Goal: Check status: Check status

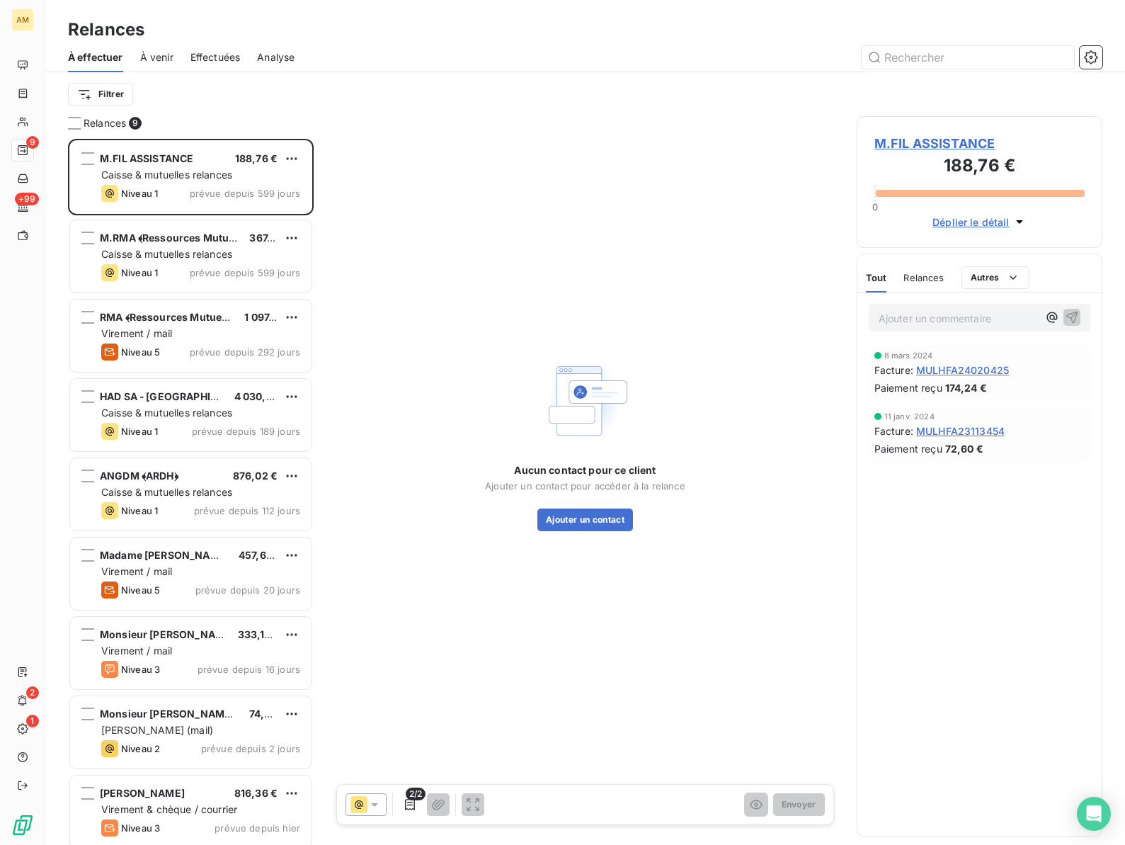
scroll to position [706, 246]
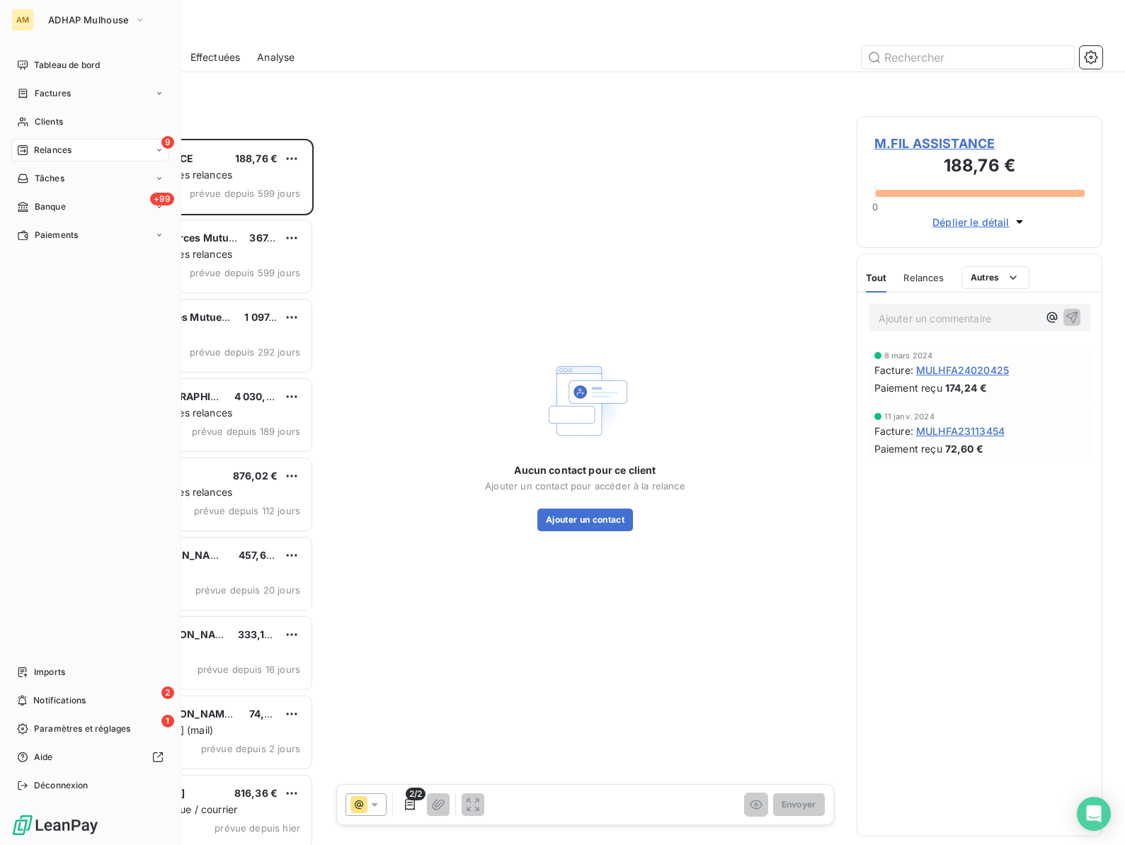
click at [27, 20] on div "AM" at bounding box center [22, 19] width 23 height 23
click at [67, 18] on span "ADHAP Mulhouse" at bounding box center [88, 19] width 81 height 11
click at [69, 29] on button "ADHAP Mulhouse" at bounding box center [97, 19] width 115 height 23
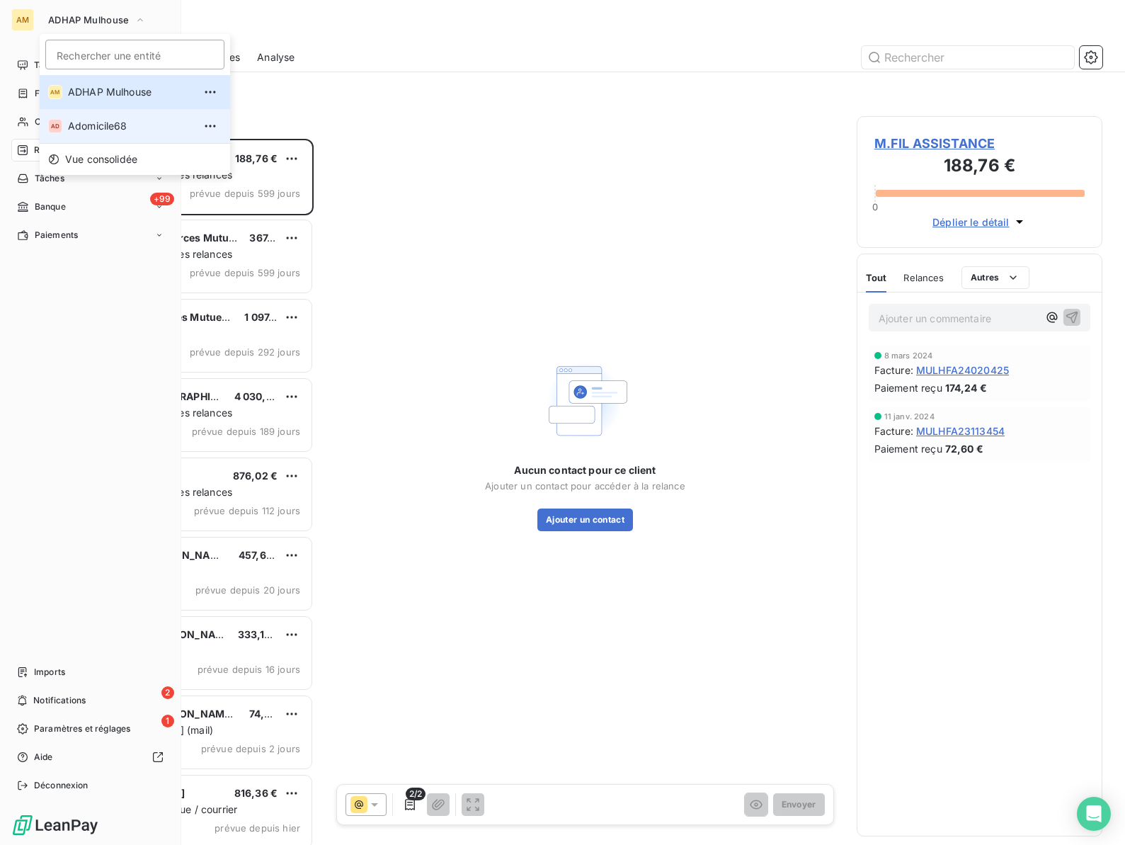
click at [74, 122] on span "Adomicile68" at bounding box center [130, 126] width 125 height 14
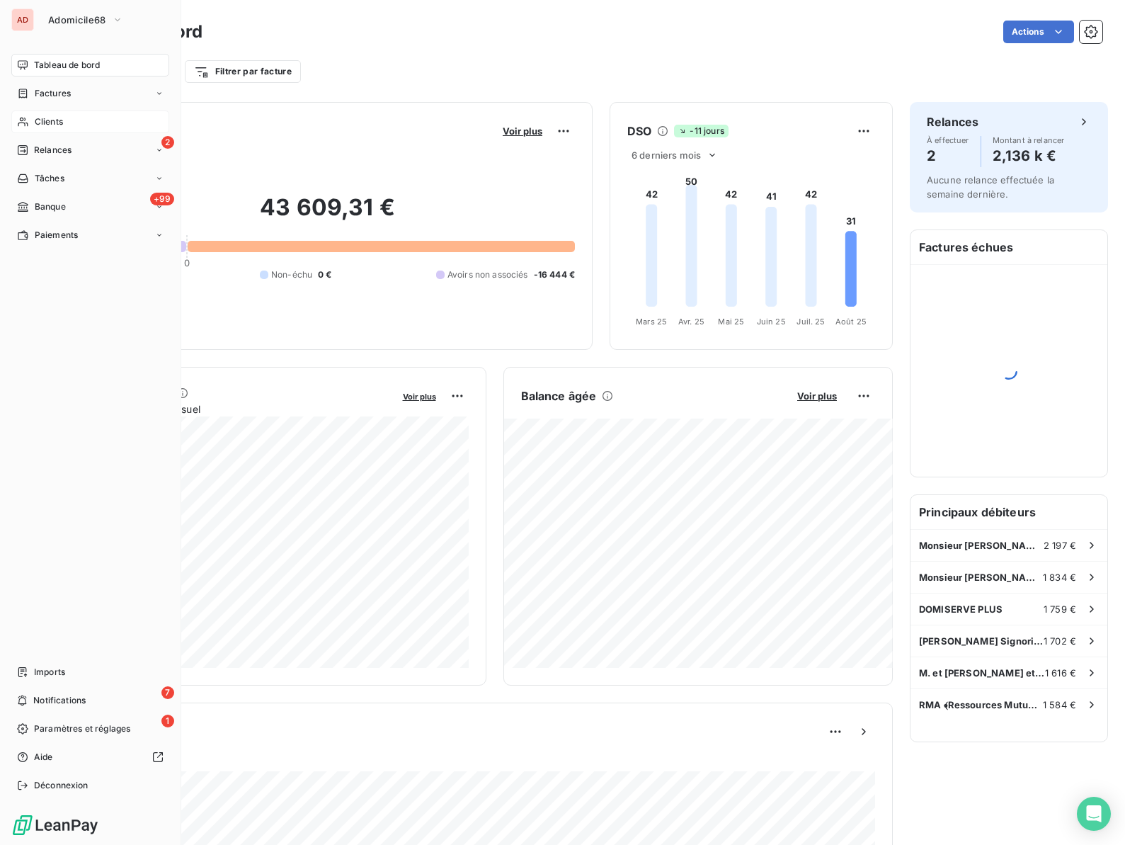
click at [29, 122] on div "Clients" at bounding box center [90, 121] width 158 height 23
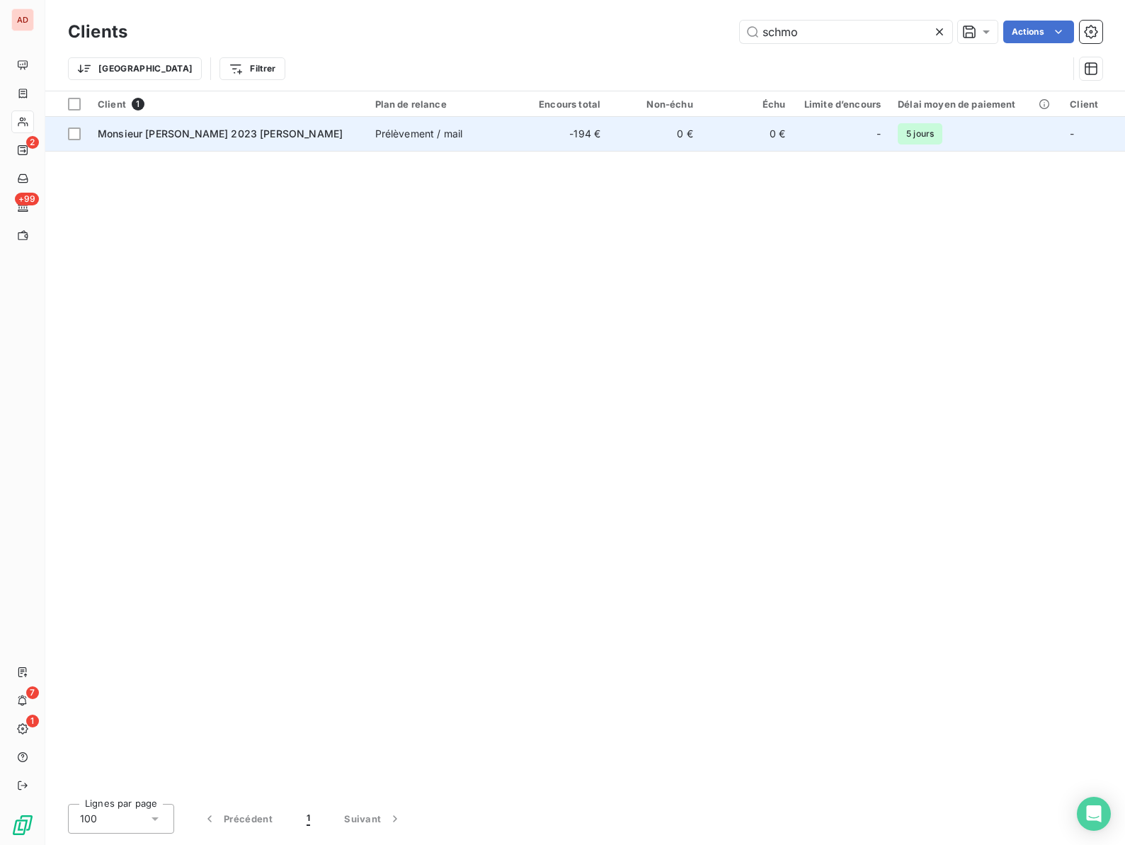
type input "schmo"
click at [156, 138] on span "Monsieur SCHMOTTERER 2023 Marcel" at bounding box center [220, 133] width 245 height 12
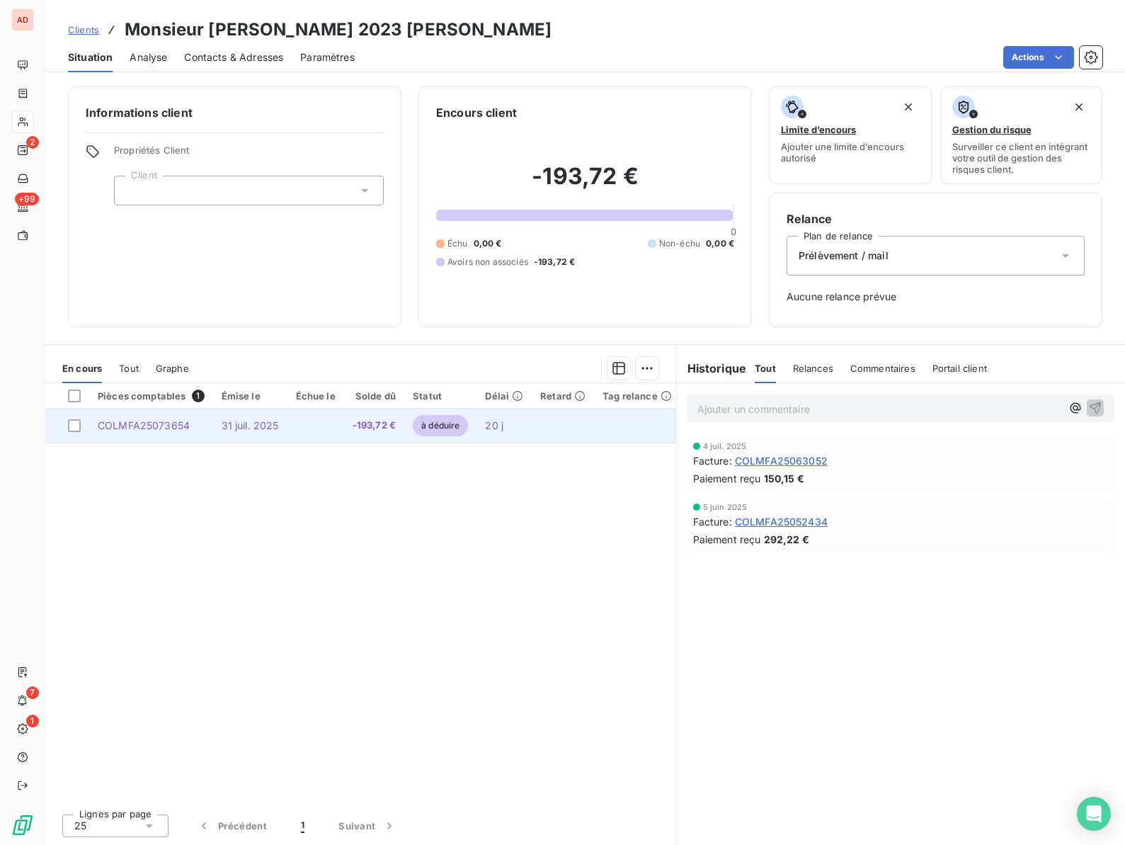
click at [229, 421] on span "31 juil. 2025" at bounding box center [250, 425] width 57 height 12
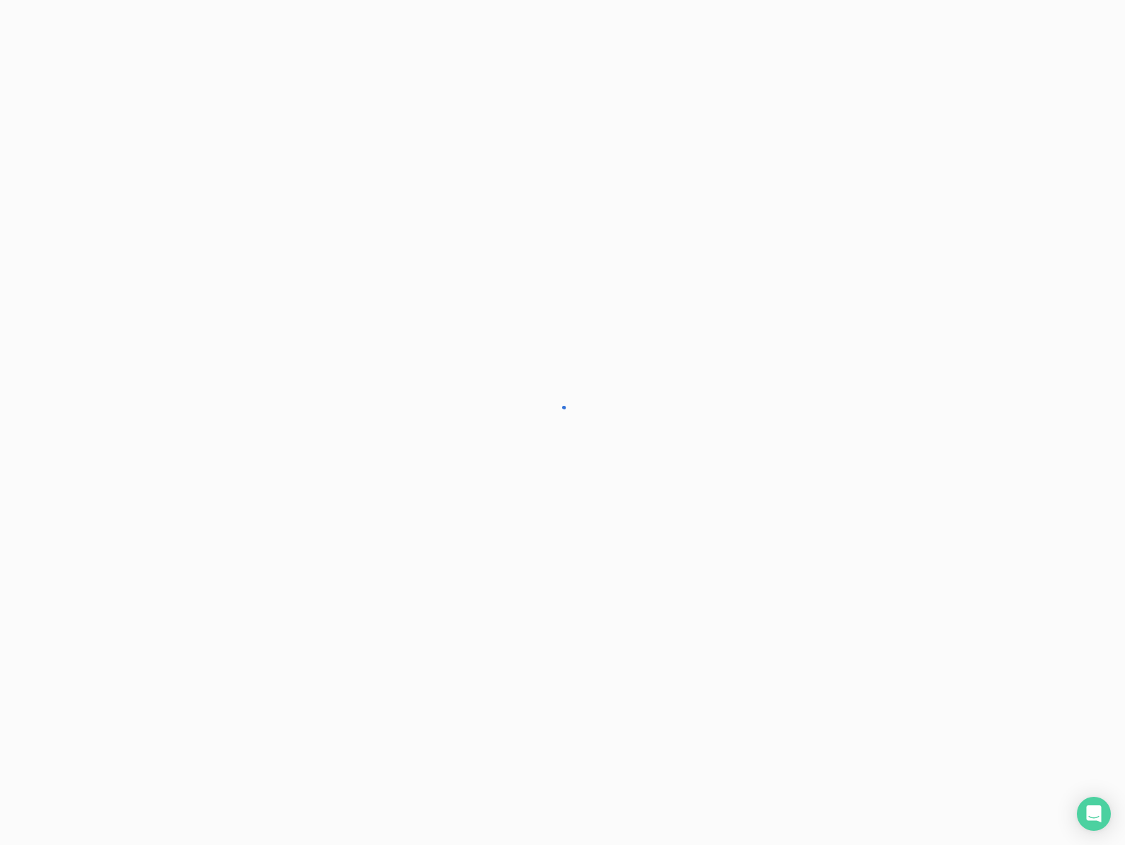
click at [229, 421] on div at bounding box center [562, 422] width 1125 height 845
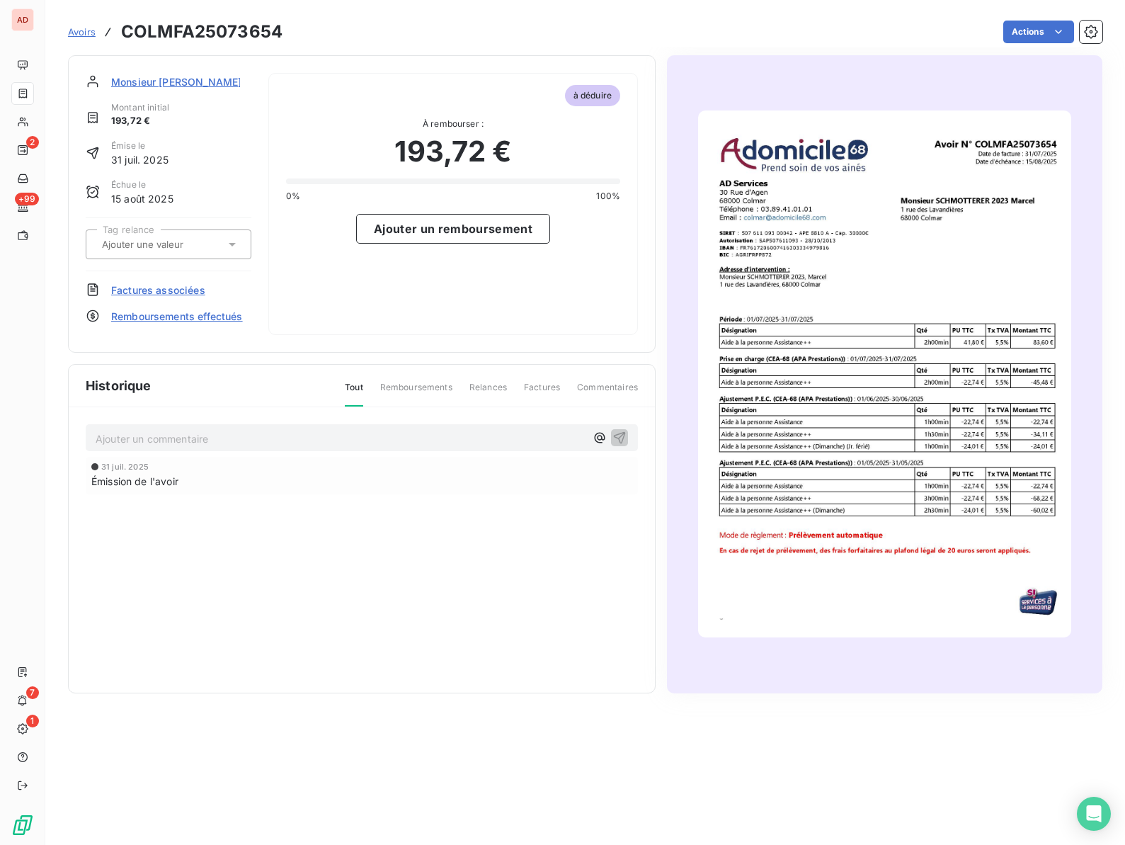
click at [166, 315] on span "Remboursements effectués" at bounding box center [177, 316] width 132 height 15
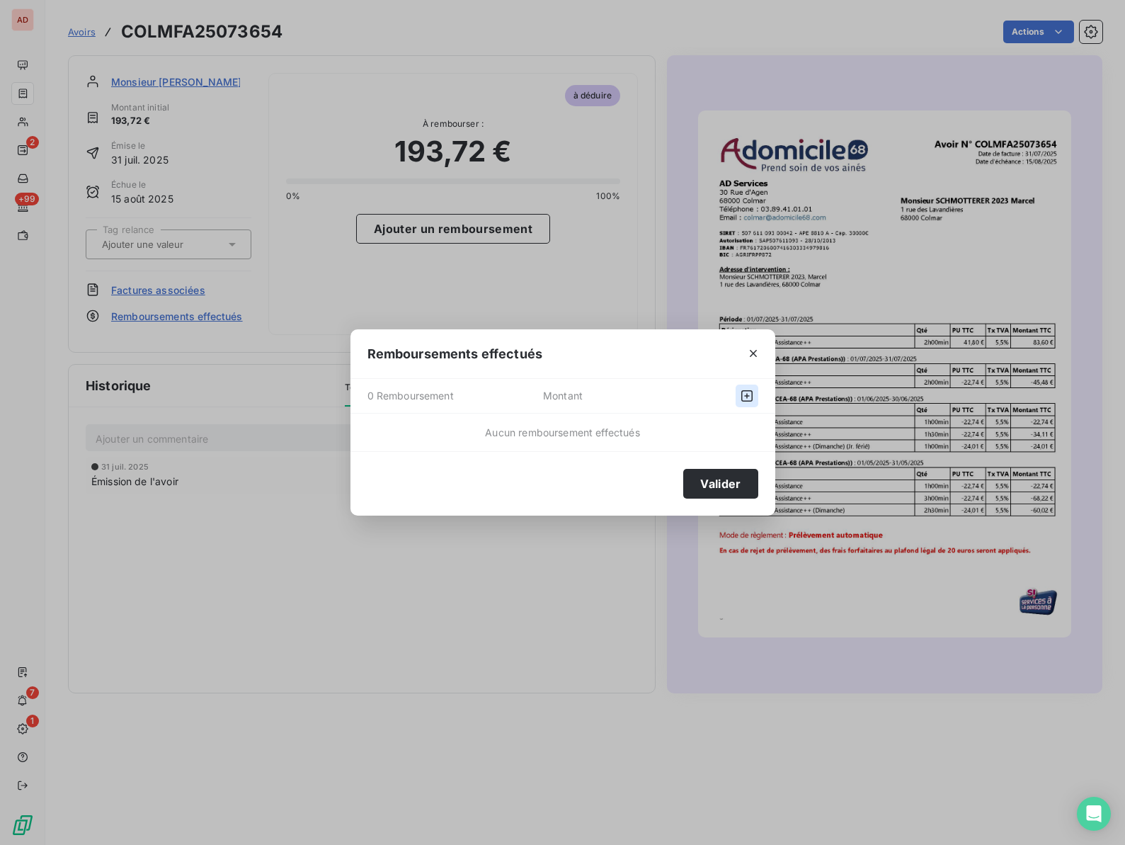
click at [748, 395] on icon "button" at bounding box center [747, 396] width 14 height 14
select select "7"
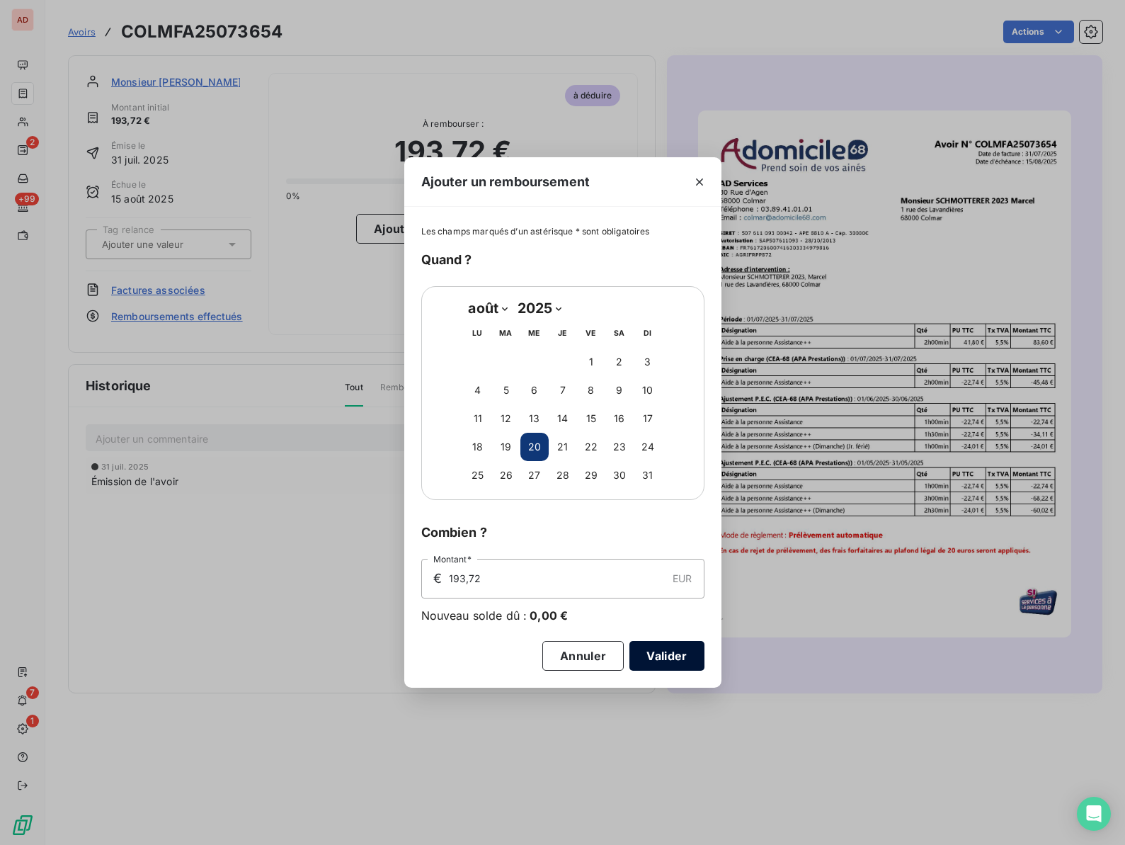
click at [680, 658] on button "Valider" at bounding box center [666, 656] width 74 height 30
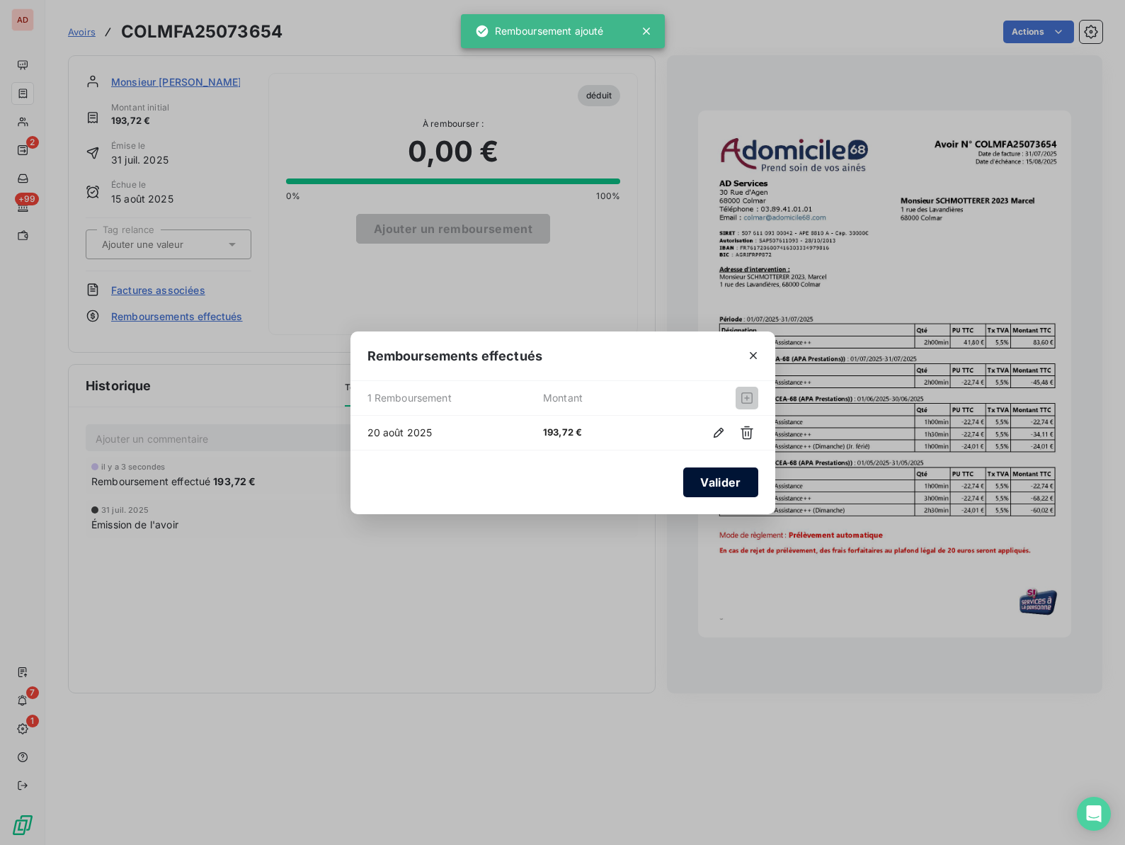
click at [724, 489] on button "Valider" at bounding box center [720, 482] width 74 height 30
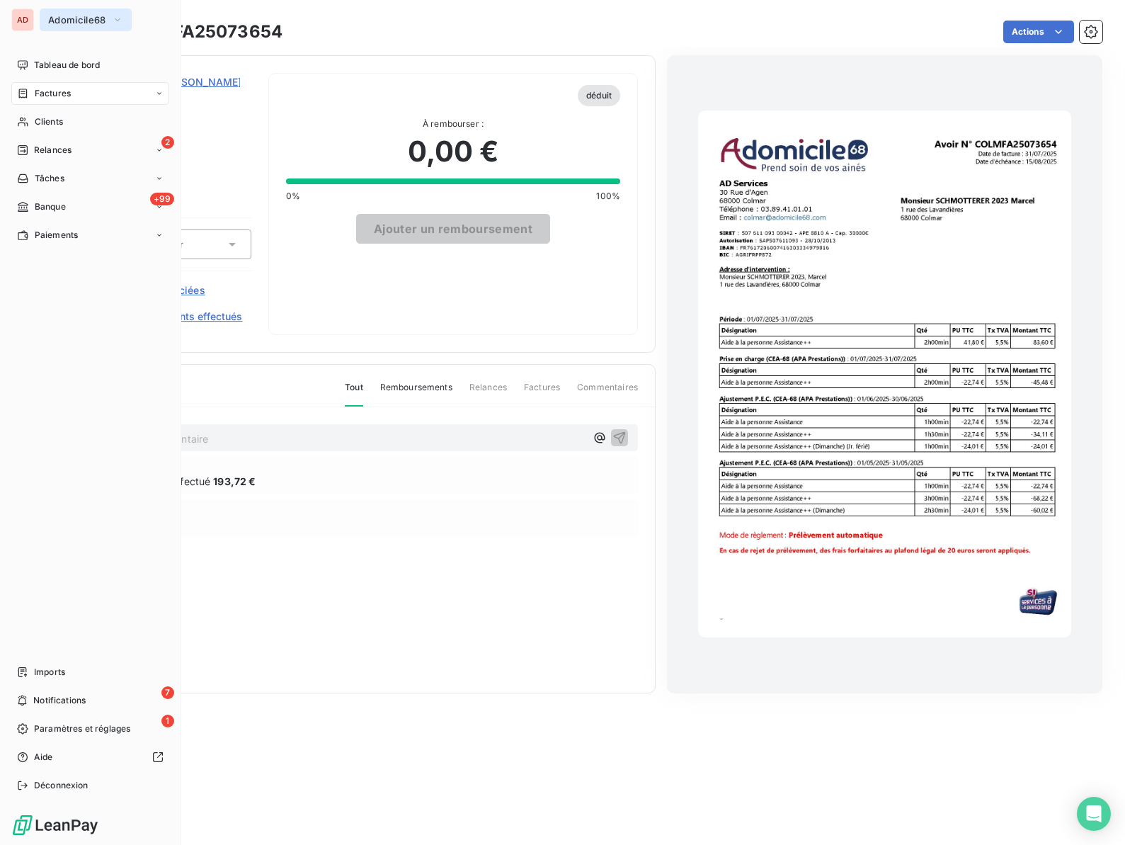
click at [44, 21] on button "Adomicile68" at bounding box center [86, 19] width 92 height 23
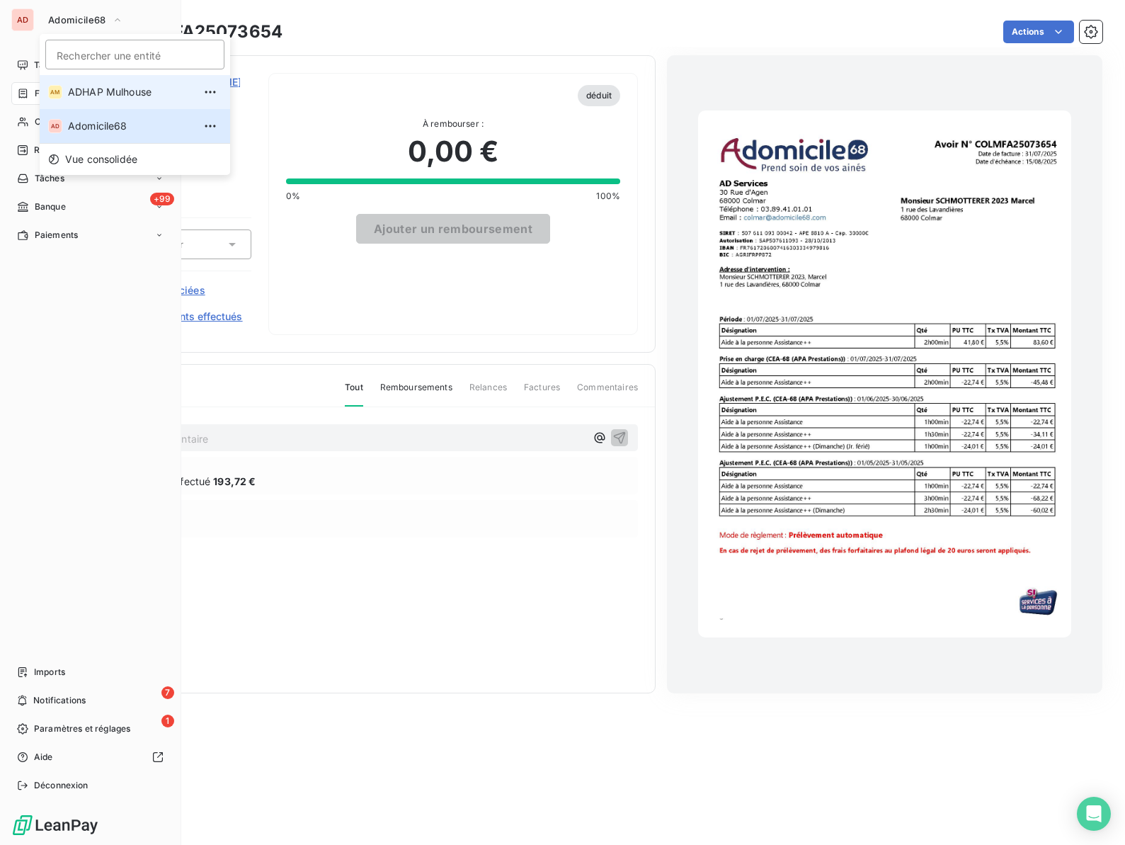
click at [59, 87] on div "AM" at bounding box center [55, 92] width 14 height 14
